Goal: Find specific page/section: Find specific page/section

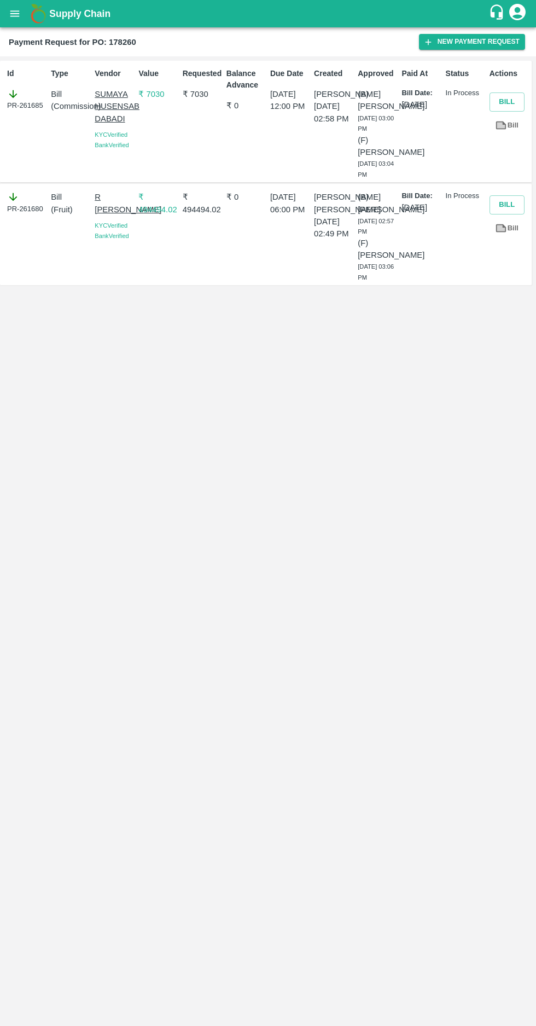
click at [13, 16] on icon "open drawer" at bounding box center [14, 13] width 9 height 6
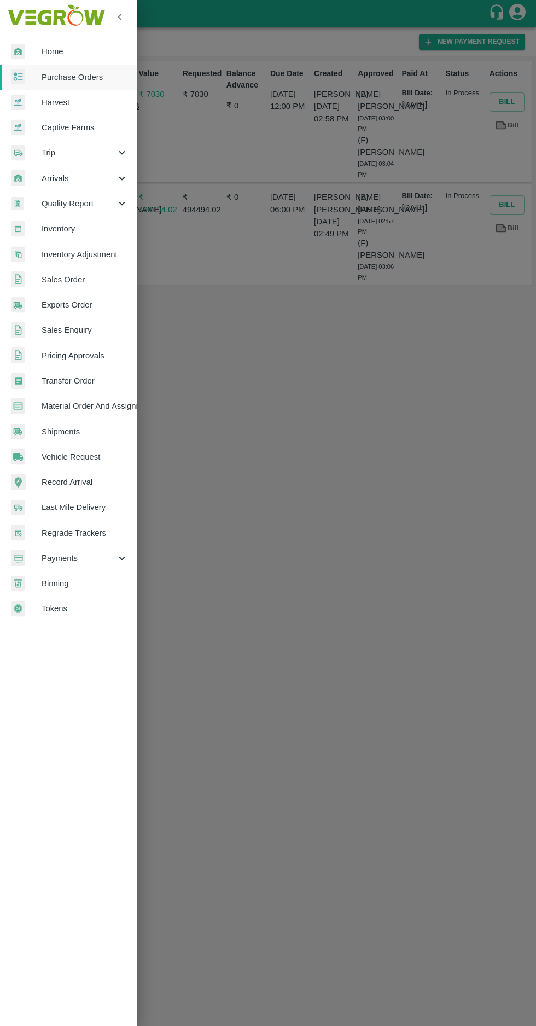
click at [61, 74] on span "Purchase Orders" at bounding box center [85, 77] width 86 height 12
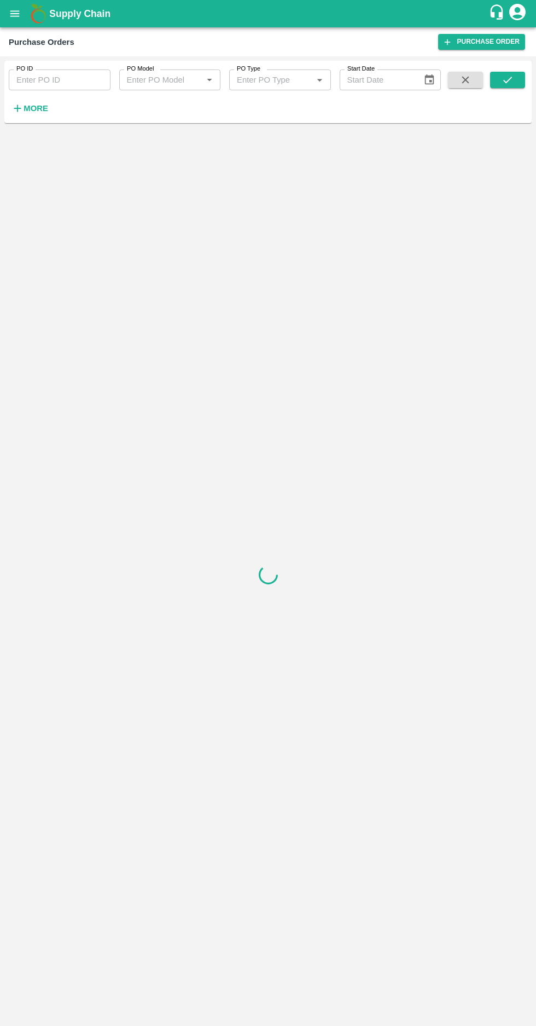
click at [31, 112] on strong "More" at bounding box center [36, 108] width 25 height 9
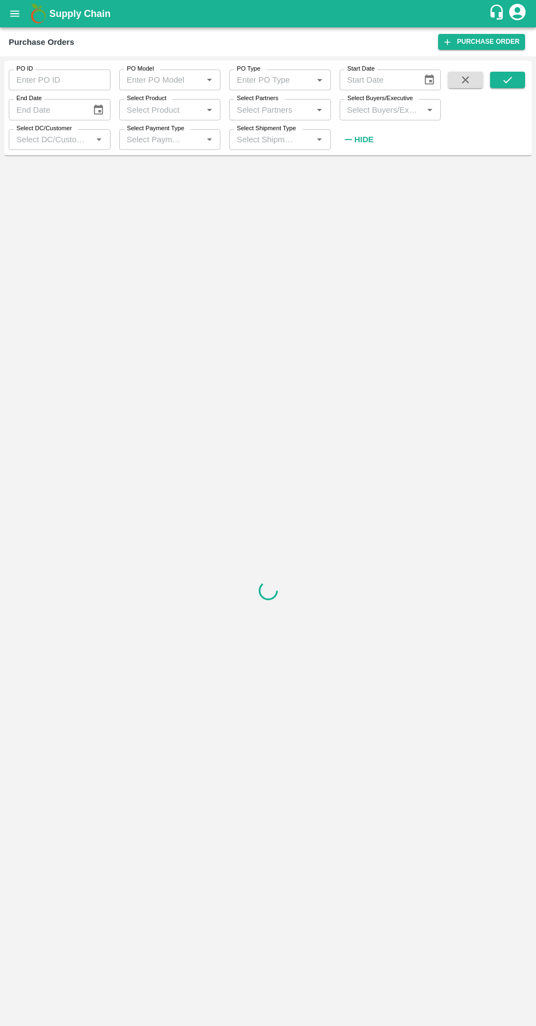
click at [364, 102] on label "Select Buyers/Executive" at bounding box center [381, 98] width 66 height 9
click at [364, 102] on input "Select Buyers/Executive" at bounding box center [381, 109] width 77 height 14
type input "afza"
click at [363, 172] on input "checkbox" at bounding box center [363, 166] width 22 height 22
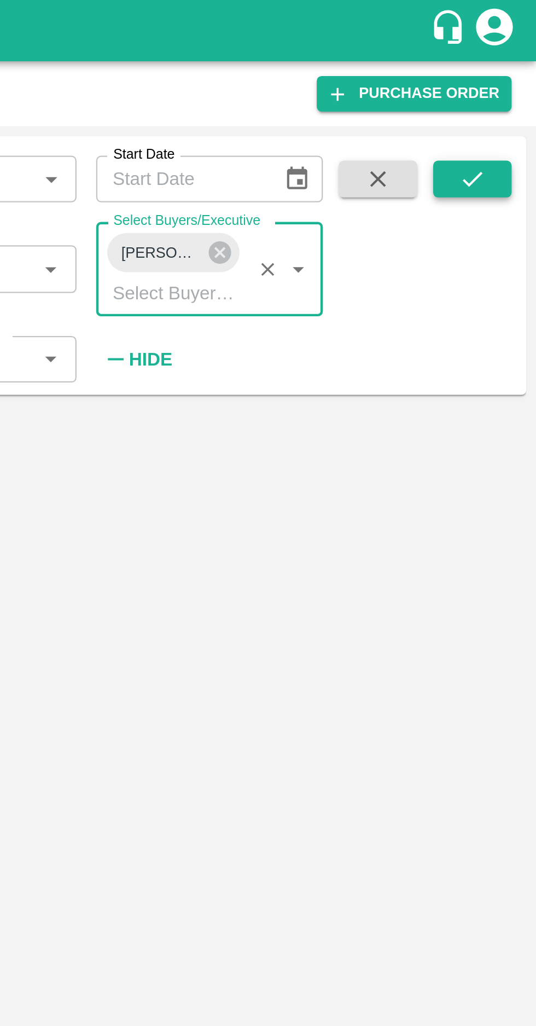
click at [505, 77] on icon "submit" at bounding box center [508, 80] width 12 height 12
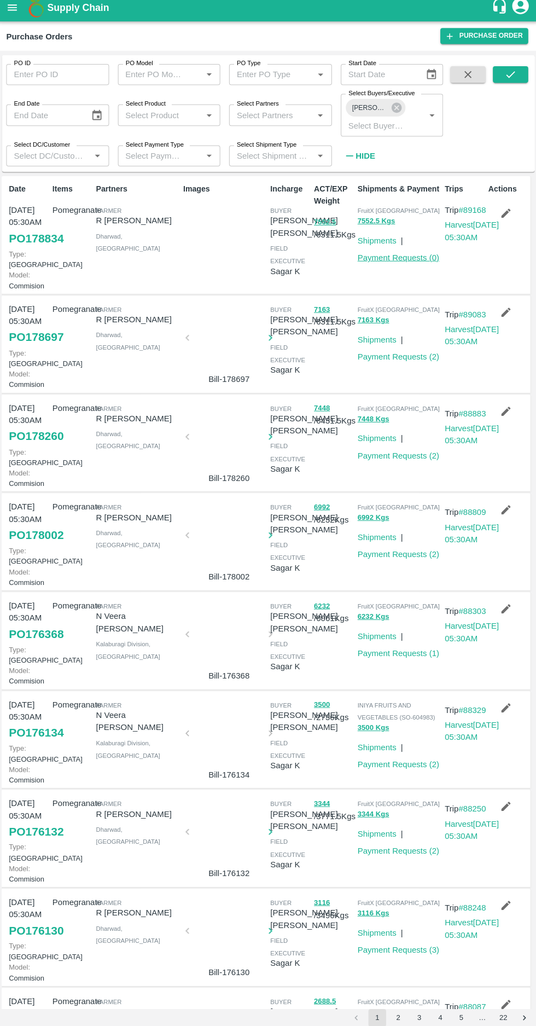
click at [391, 262] on link "Payment Requests ( 0 )" at bounding box center [397, 261] width 81 height 9
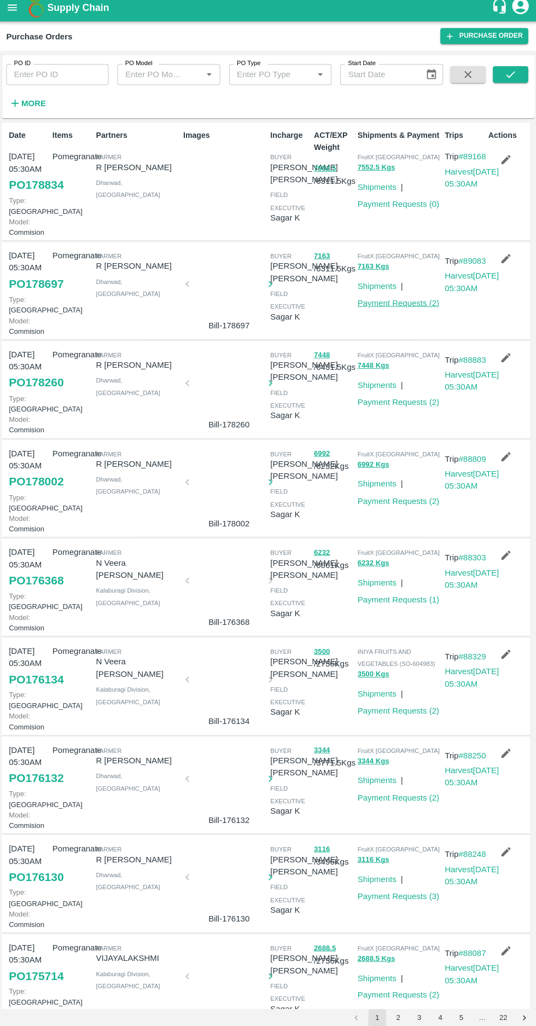
click at [382, 310] on link "Payment Requests ( 2 )" at bounding box center [397, 306] width 81 height 9
